Goal: Transaction & Acquisition: Obtain resource

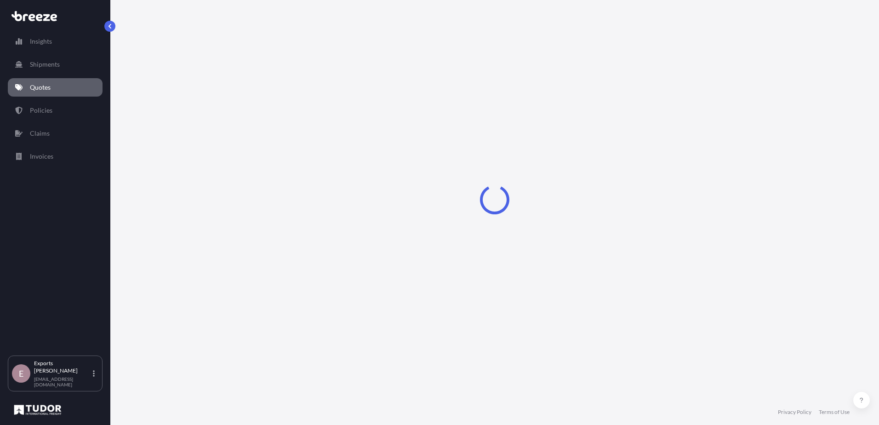
select select "Sea"
select select "1"
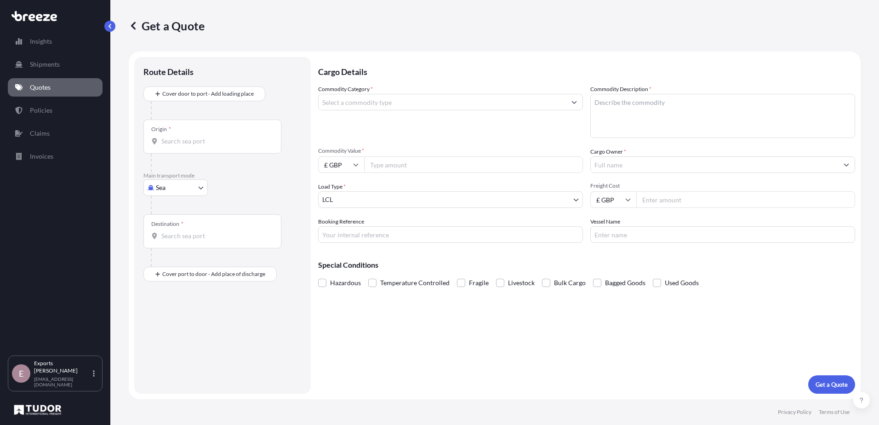
click at [197, 182] on body "Insights Shipments Quotes Policies Claims Invoices E Exports Tudor Freight [EMA…" at bounding box center [439, 212] width 879 height 425
click at [182, 226] on div "Air" at bounding box center [175, 228] width 57 height 17
select select "Air"
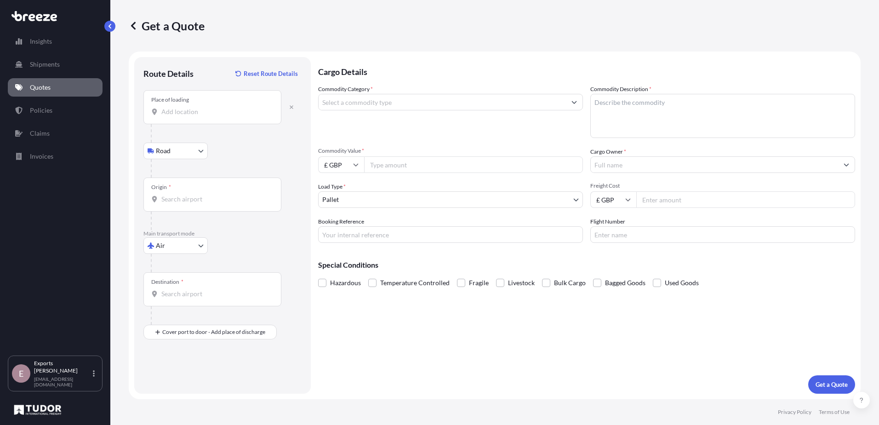
click at [209, 108] on input "Place of loading" at bounding box center [215, 111] width 109 height 9
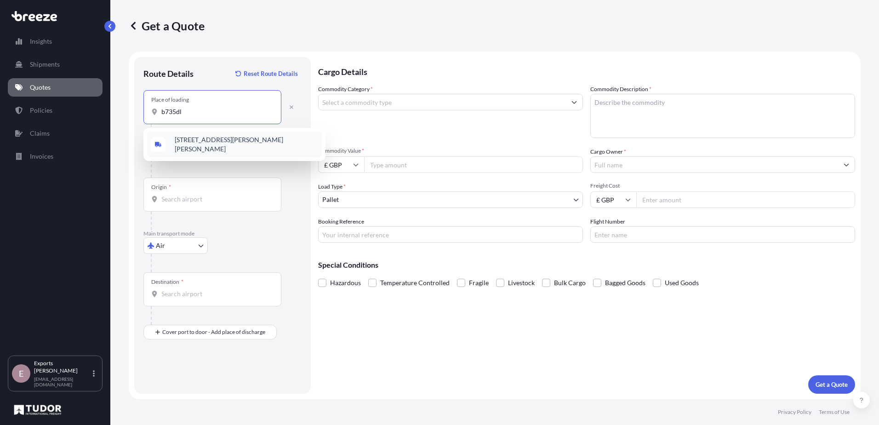
click at [219, 141] on span "[STREET_ADDRESS][PERSON_NAME][PERSON_NAME]" at bounding box center [246, 144] width 143 height 18
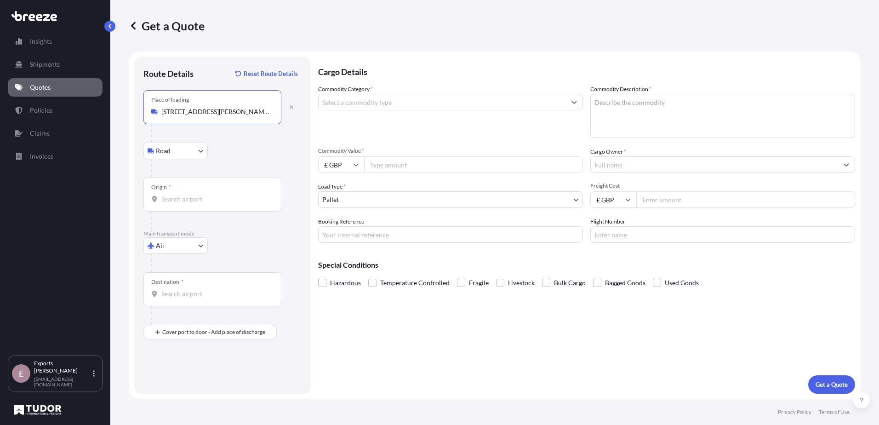
type input "[STREET_ADDRESS][PERSON_NAME][PERSON_NAME]"
click at [200, 197] on input "Origin *" at bounding box center [215, 199] width 109 height 9
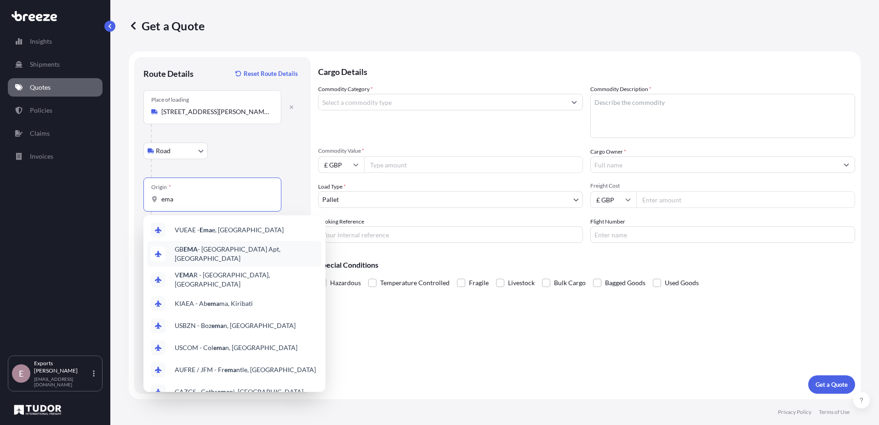
click at [236, 253] on span "GB EMA - [GEOGRAPHIC_DATA] Apt, [GEOGRAPHIC_DATA]" at bounding box center [246, 254] width 143 height 18
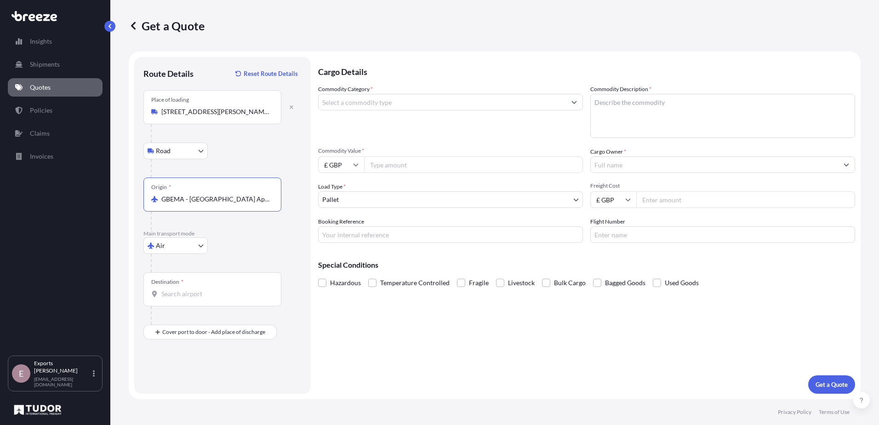
type input "GBEMA - [GEOGRAPHIC_DATA] Apt, [GEOGRAPHIC_DATA]"
click at [178, 288] on div "Destination *" at bounding box center [212, 289] width 138 height 34
click at [178, 289] on input "Destination *" at bounding box center [215, 293] width 109 height 9
click at [239, 332] on span "US JFK - [PERSON_NAME] Apt/[US_STATE], [GEOGRAPHIC_DATA]" at bounding box center [246, 326] width 143 height 18
type input "USJFK - [PERSON_NAME] Apt/[US_STATE], [GEOGRAPHIC_DATA]"
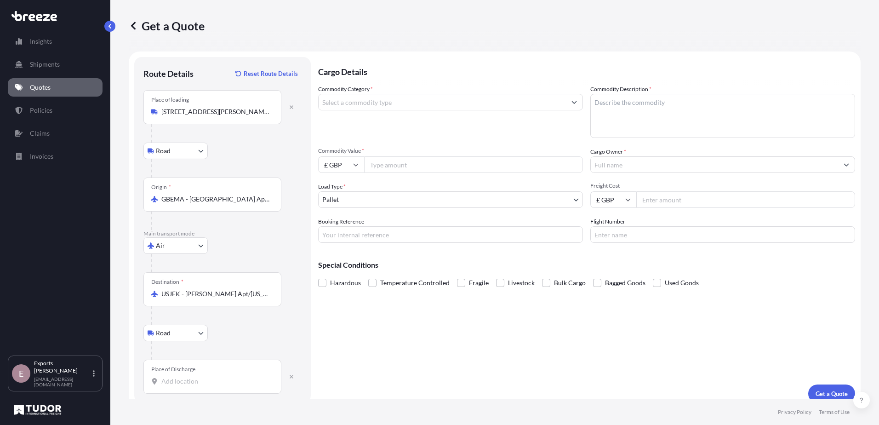
click at [191, 369] on div "Place of Discharge" at bounding box center [173, 369] width 44 height 7
click at [191, 377] on input "Place of Discharge" at bounding box center [215, 381] width 109 height 9
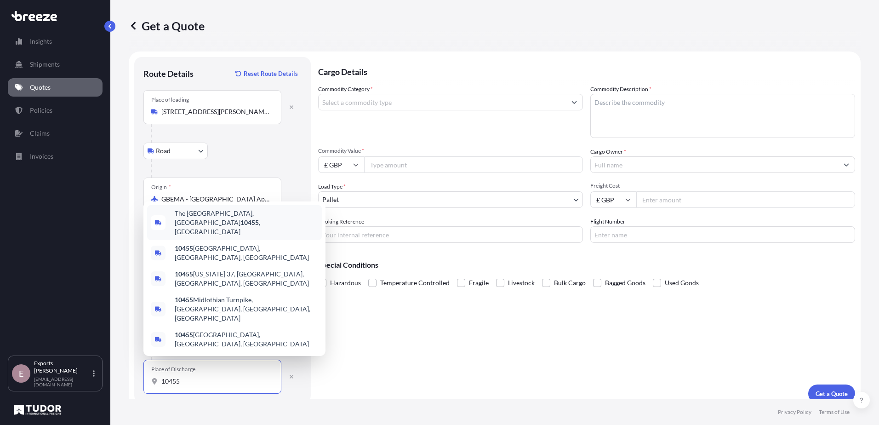
click at [246, 236] on span "[GEOGRAPHIC_DATA] , [GEOGRAPHIC_DATA]" at bounding box center [246, 223] width 143 height 28
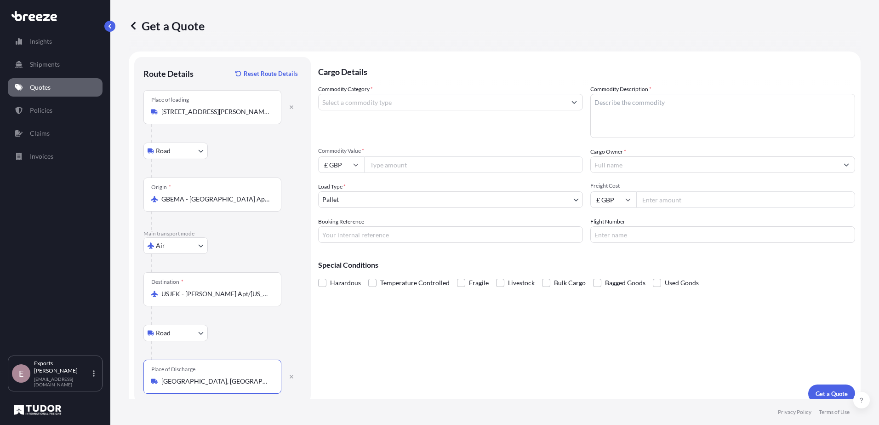
type input "[GEOGRAPHIC_DATA], [GEOGRAPHIC_DATA]"
click at [436, 103] on input "Commodity Category *" at bounding box center [442, 102] width 247 height 17
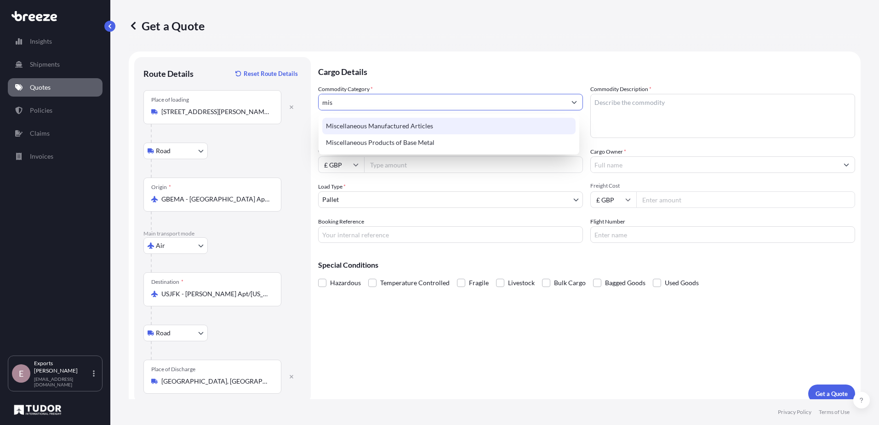
click at [433, 126] on div "Miscellaneous Manufactured Articles" at bounding box center [448, 126] width 253 height 17
type input "Miscellaneous Manufactured Articles"
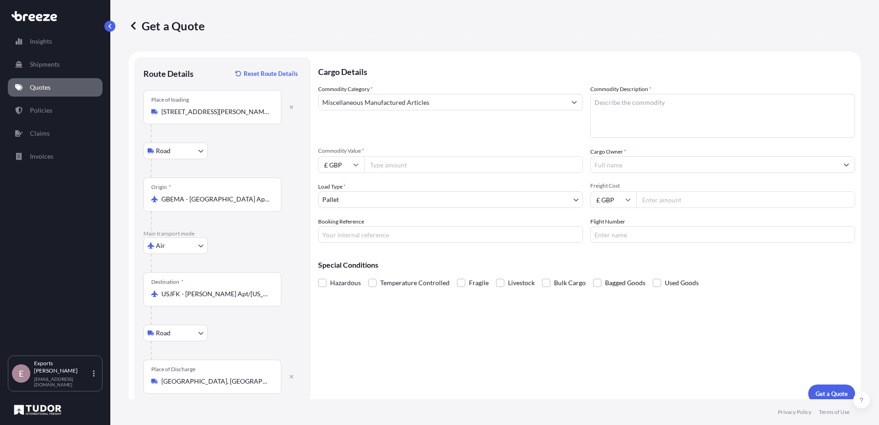
click at [694, 88] on div "Commodity Description *" at bounding box center [722, 111] width 265 height 53
click at [692, 100] on textarea "Commodity Description *" at bounding box center [722, 116] width 265 height 44
type textarea "wall panels"
click at [475, 169] on input "Commodity Value *" at bounding box center [473, 164] width 219 height 17
type input "5963"
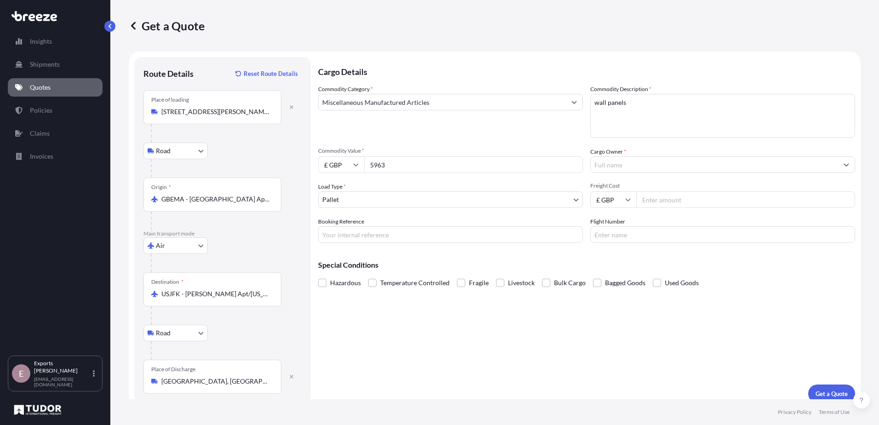
click at [618, 164] on input "Cargo Owner *" at bounding box center [714, 164] width 247 height 17
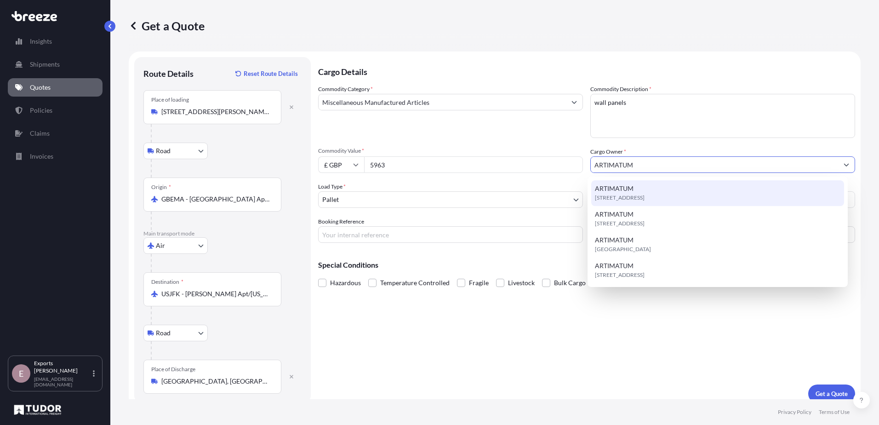
click at [645, 200] on span "[STREET_ADDRESS]" at bounding box center [620, 197] width 50 height 9
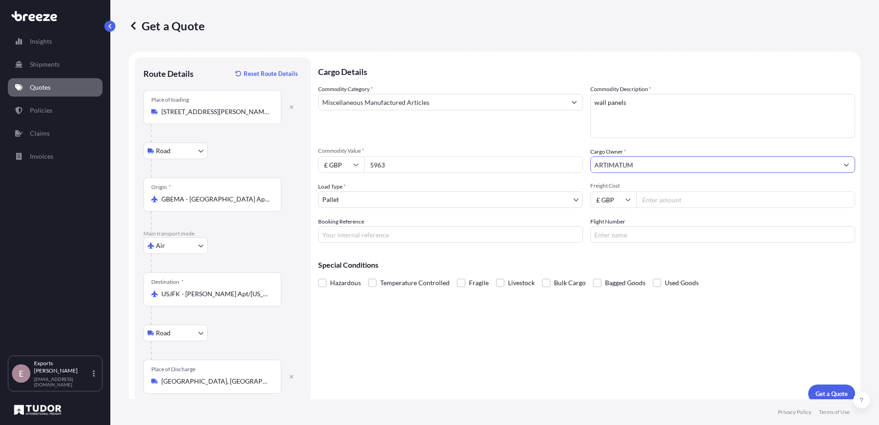
type input "ARTIMATUM"
click at [674, 202] on input "Freight Cost" at bounding box center [745, 199] width 219 height 17
click at [677, 207] on input "Freight Cost" at bounding box center [745, 199] width 219 height 17
type input "670"
click at [491, 233] on input "Booking Reference" at bounding box center [450, 234] width 265 height 17
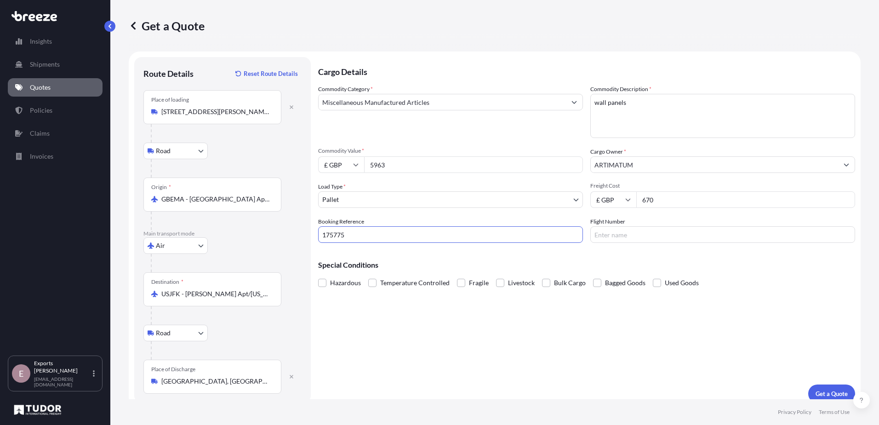
type input "175775"
click at [651, 234] on input "Flight Number" at bounding box center [722, 234] width 265 height 17
paste input "883569077256"
type input "883569077256"
click at [828, 393] on p "Get a Quote" at bounding box center [832, 393] width 32 height 9
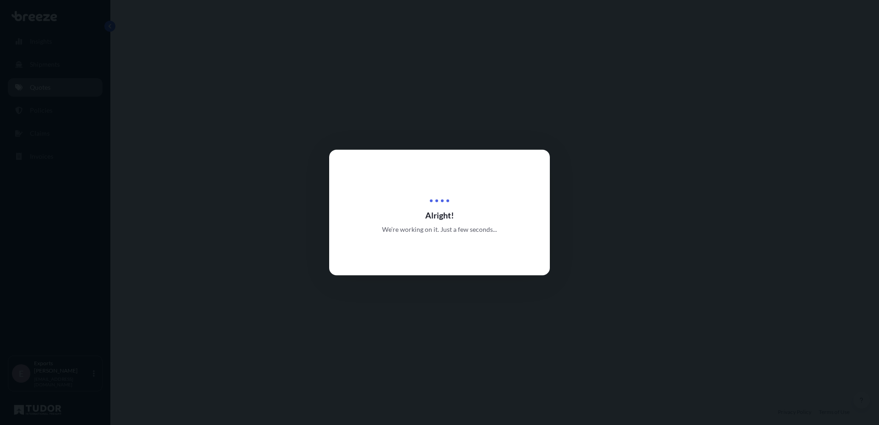
select select "Road"
select select "Air"
select select "Road"
select select "1"
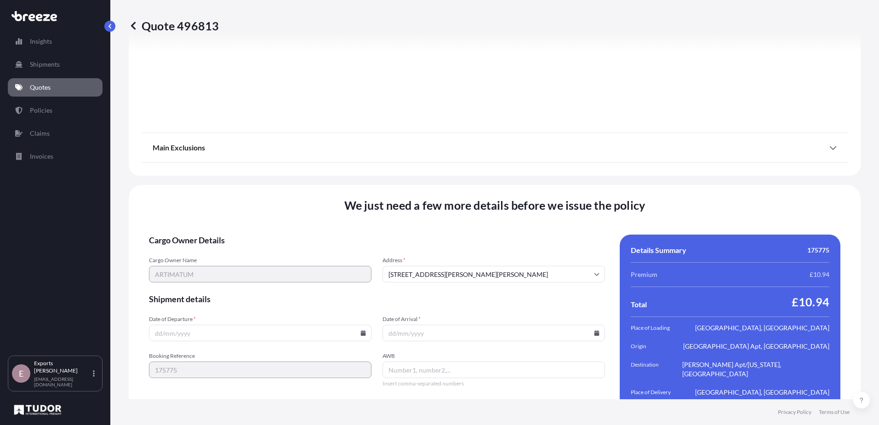
scroll to position [1217, 0]
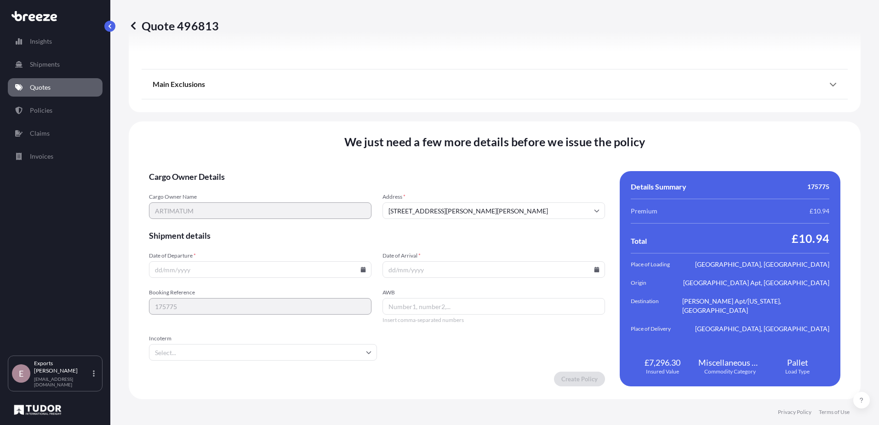
click at [245, 267] on input "Date of Departure *" at bounding box center [260, 269] width 223 height 17
click at [361, 267] on icon at bounding box center [364, 270] width 6 height 6
click at [276, 189] on button "15" at bounding box center [268, 184] width 15 height 15
type input "[DATE]"
click at [595, 268] on icon at bounding box center [597, 270] width 5 height 6
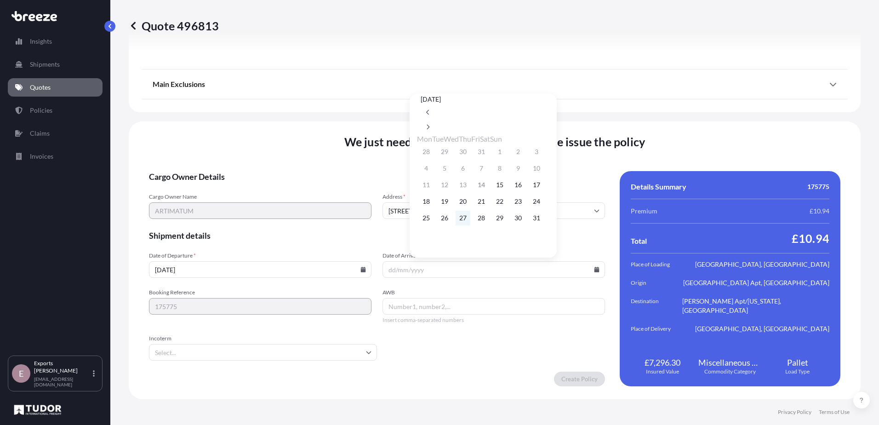
click at [464, 225] on button "27" at bounding box center [463, 218] width 15 height 15
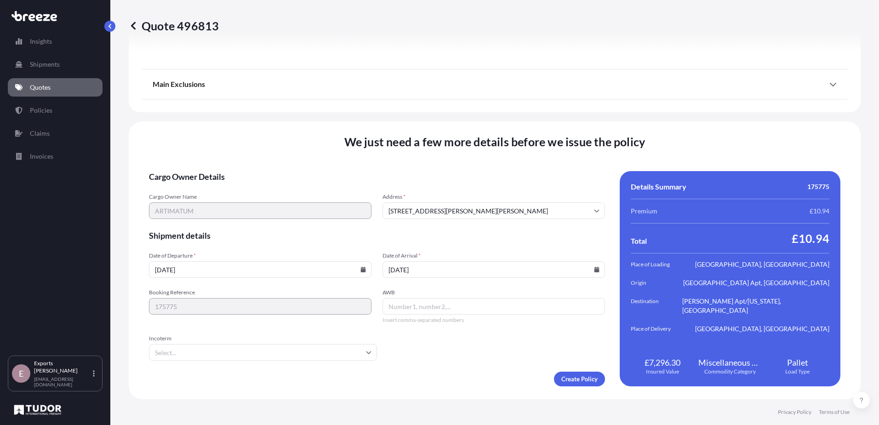
type input "[DATE]"
click at [429, 309] on input "AWB" at bounding box center [494, 306] width 223 height 17
paste input "883569077256"
click at [356, 340] on span "Incoterm" at bounding box center [263, 338] width 228 height 7
type input "883569077256"
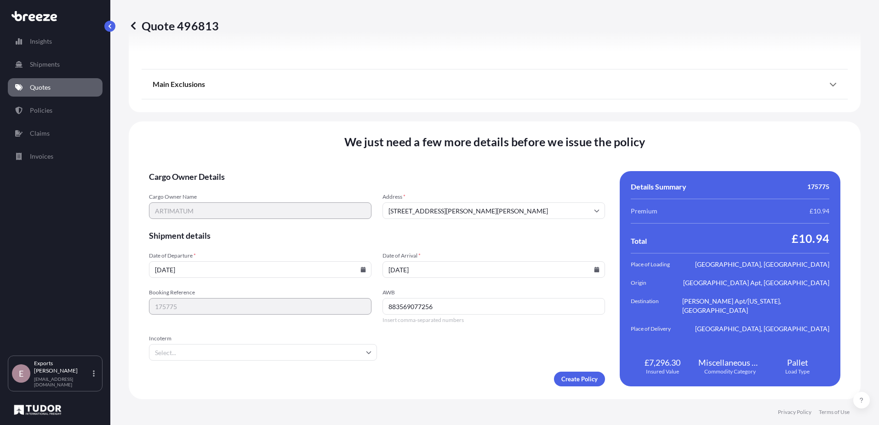
click at [356, 344] on input "Incoterm" at bounding box center [263, 352] width 228 height 17
click at [358, 349] on input "Incoterm" at bounding box center [263, 352] width 228 height 17
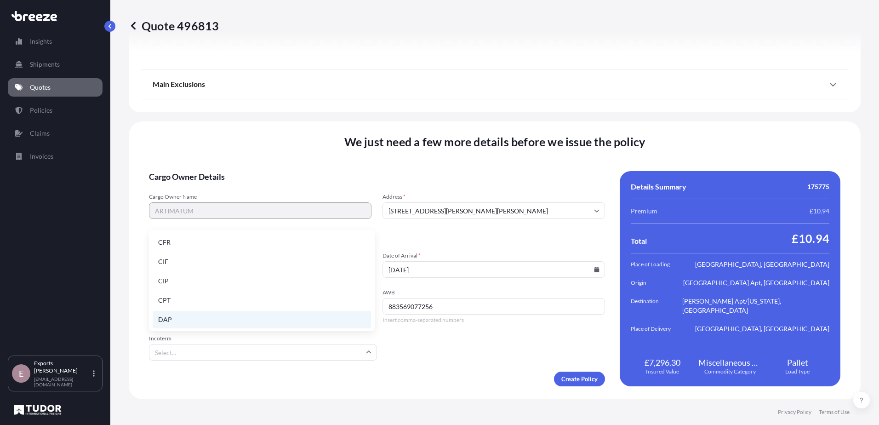
click at [277, 326] on li "DAP" at bounding box center [262, 319] width 218 height 17
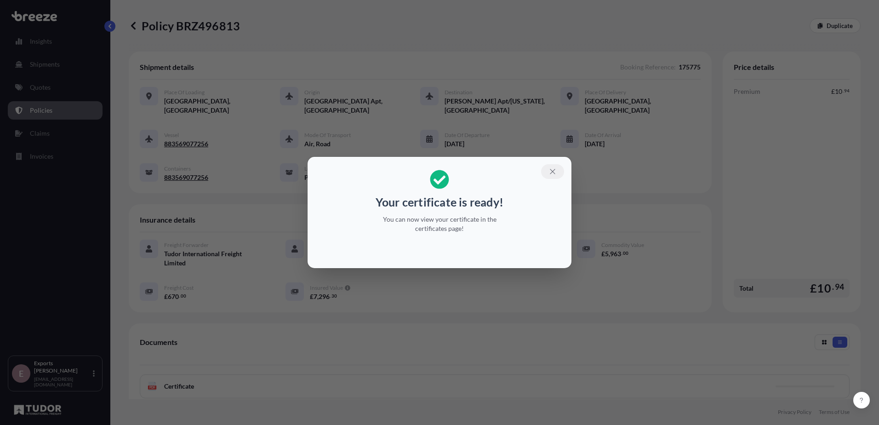
click at [553, 171] on icon "button" at bounding box center [553, 171] width 8 height 8
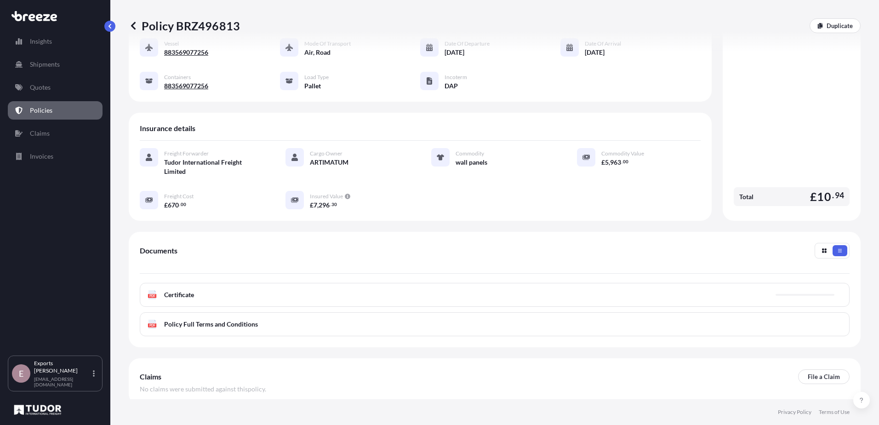
scroll to position [92, 0]
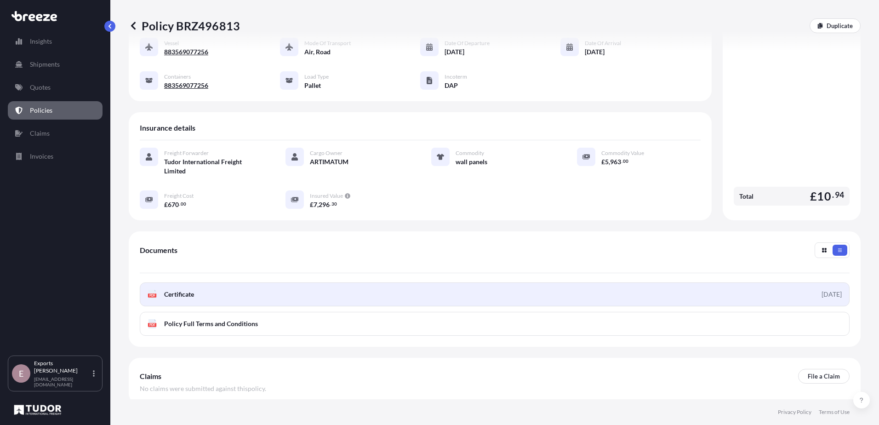
click at [229, 295] on link "PDF Certificate [DATE]" at bounding box center [495, 294] width 710 height 24
